Goal: Task Accomplishment & Management: Manage account settings

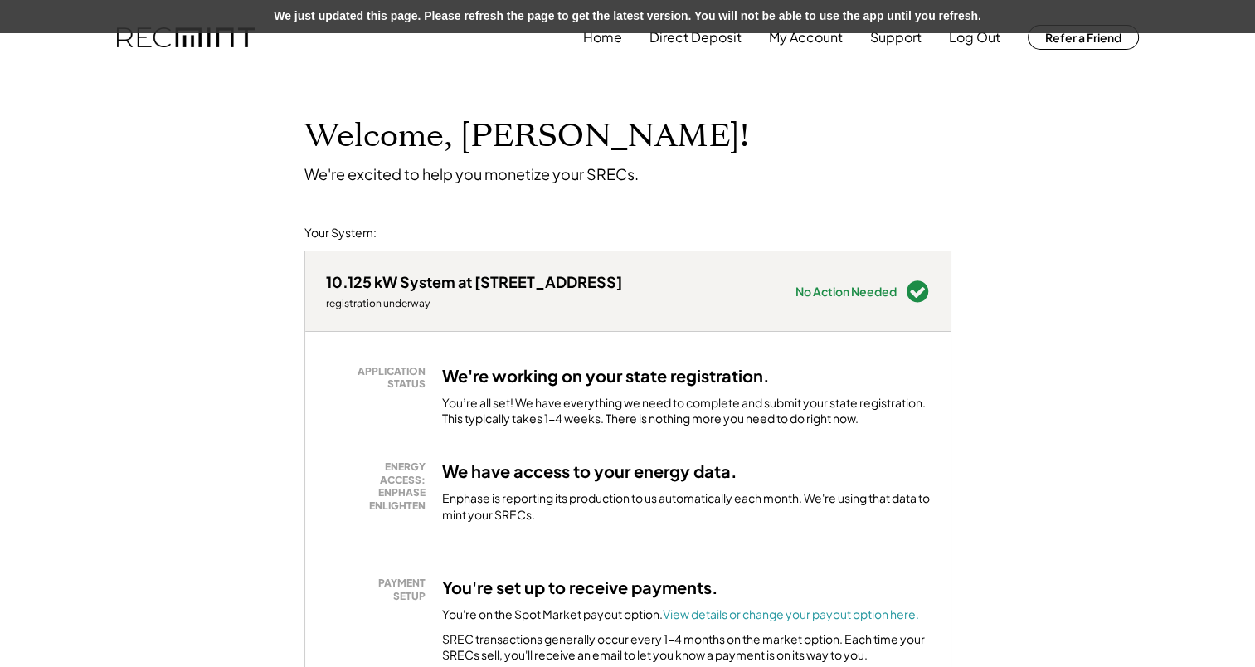
click at [812, 176] on div "Welcome, [PERSON_NAME]! We're excited to help you monetize your SRECs." at bounding box center [628, 130] width 680 height 108
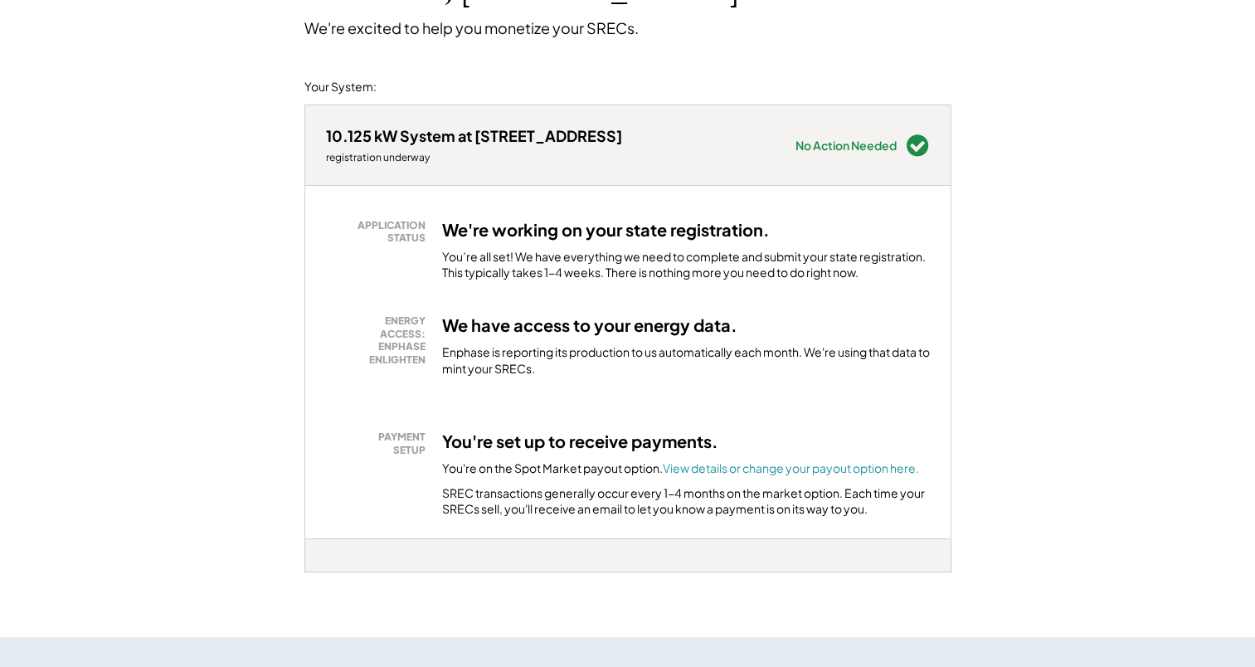
scroll to position [166, 0]
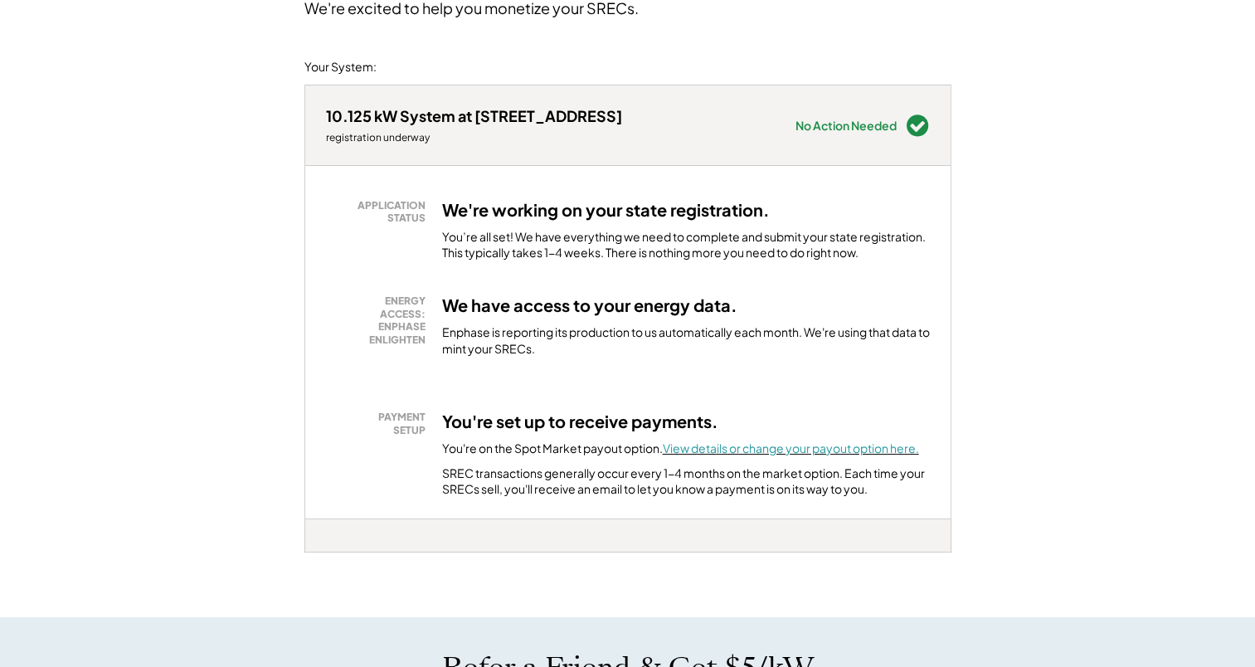
click at [771, 454] on font "View details or change your payout option here." at bounding box center [791, 448] width 256 height 15
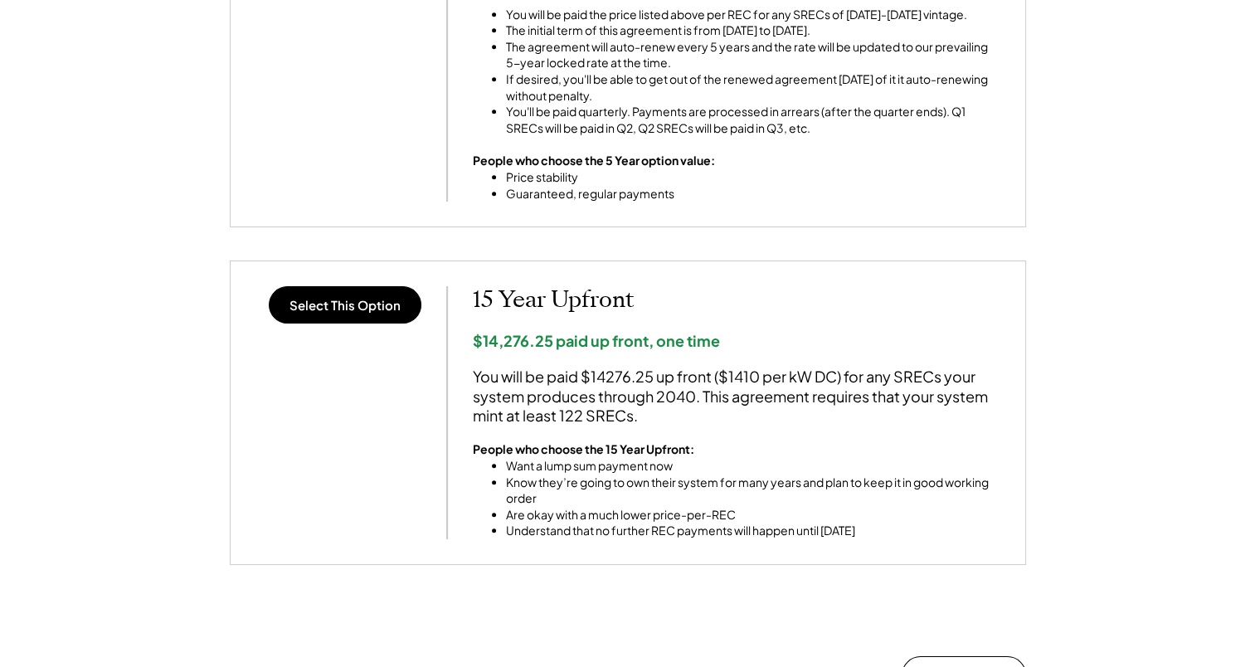
scroll to position [1245, 0]
